Goal: Task Accomplishment & Management: Complete application form

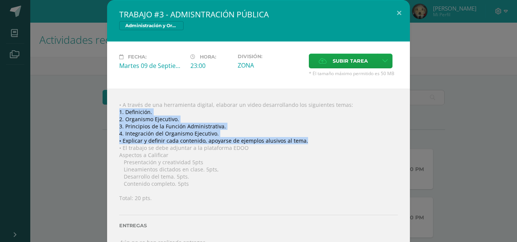
click at [376, 40] on div "TRABAJO #3 - ADMISNTRACIÓN PÚBLICA Administración y Organización de Oficina" at bounding box center [258, 21] width 303 height 42
click at [351, 57] on span "Subir tarea" at bounding box center [350, 61] width 35 height 14
click at [0, 0] on input "Subir tarea" at bounding box center [0, 0] width 0 height 0
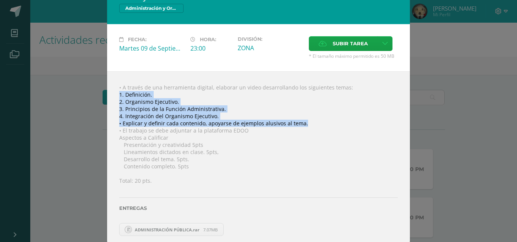
scroll to position [24, 0]
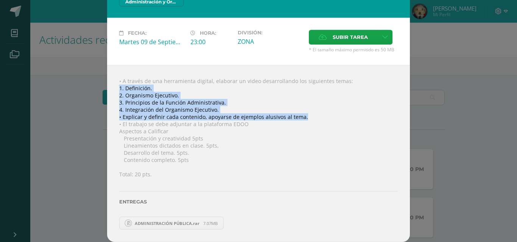
click at [328, 151] on div "• A través de una herramienta digital, elaborar un video desarrollando los sigu…" at bounding box center [258, 153] width 303 height 177
click at [334, 110] on div "• A través de una herramienta digital, elaborar un video desarrollando los sigu…" at bounding box center [258, 153] width 303 height 177
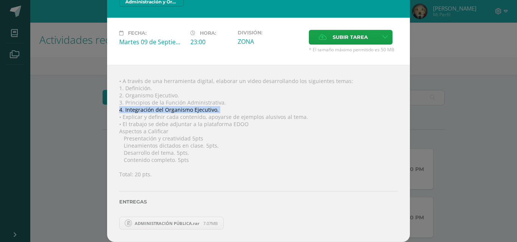
click at [333, 110] on div "• A través de una herramienta digital, elaborar un video desarrollando los sigu…" at bounding box center [258, 153] width 303 height 177
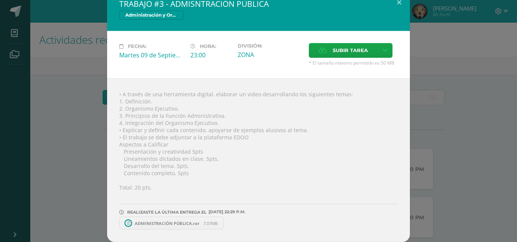
scroll to position [11, 0]
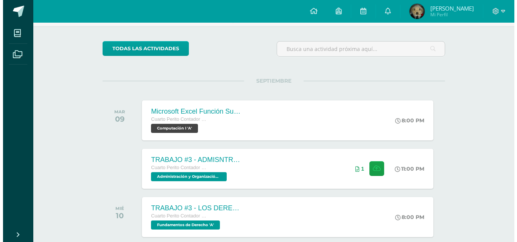
scroll to position [76, 0]
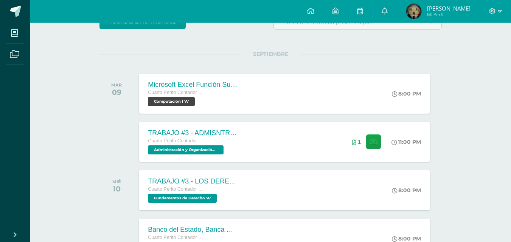
click at [262, 151] on div "TRABAJO #3 - ADMISNTRACIÓN PÚBLICA Cuarto Perito Contador con Orientación en Co…" at bounding box center [284, 142] width 291 height 40
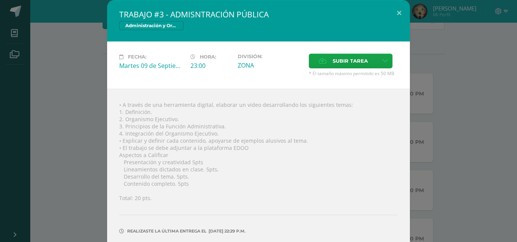
scroll to position [29, 0]
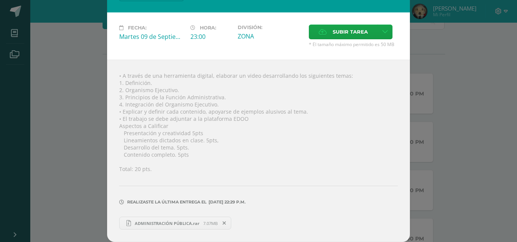
click at [155, 222] on span "ADMINISTRACIÓN PÚBLICA.rar" at bounding box center [167, 224] width 72 height 6
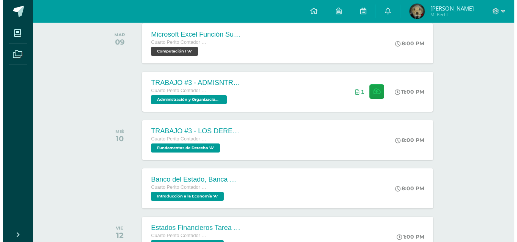
scroll to position [113, 0]
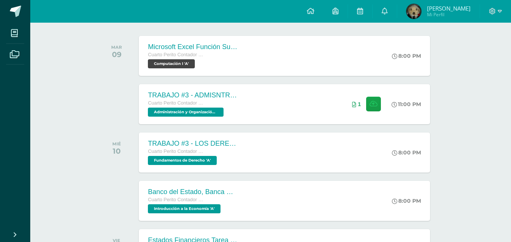
click at [272, 123] on div "TRABAJO #3 - ADMISNTRACIÓN PÚBLICA Cuarto Perito Contador con Orientación en Co…" at bounding box center [284, 104] width 291 height 40
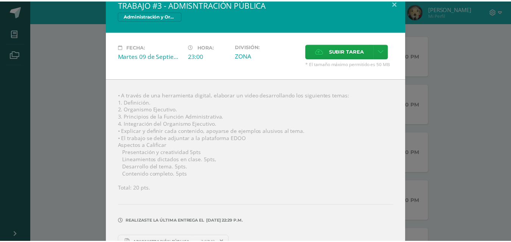
scroll to position [0, 0]
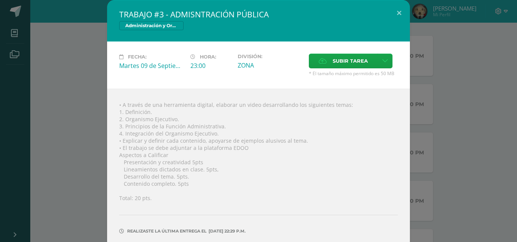
click at [40, 36] on div "TRABAJO #3 - ADMISNTRACIÓN PÚBLICA Administración y Organización de Oficina Fec…" at bounding box center [258, 136] width 511 height 272
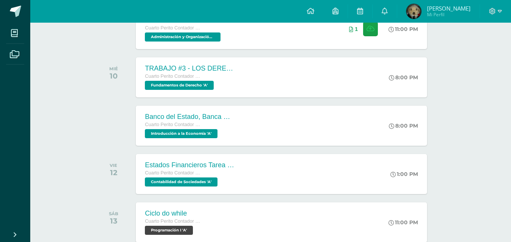
scroll to position [189, 3]
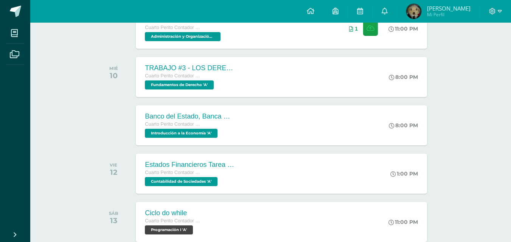
click at [246, 129] on div "Banco del Estado, Banca Múltiple. Cuarto Perito Contador con Orientación en Com…" at bounding box center [281, 126] width 291 height 40
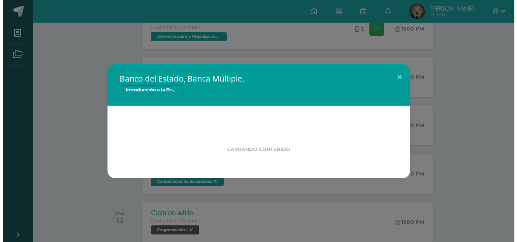
scroll to position [189, 0]
